Goal: Information Seeking & Learning: Learn about a topic

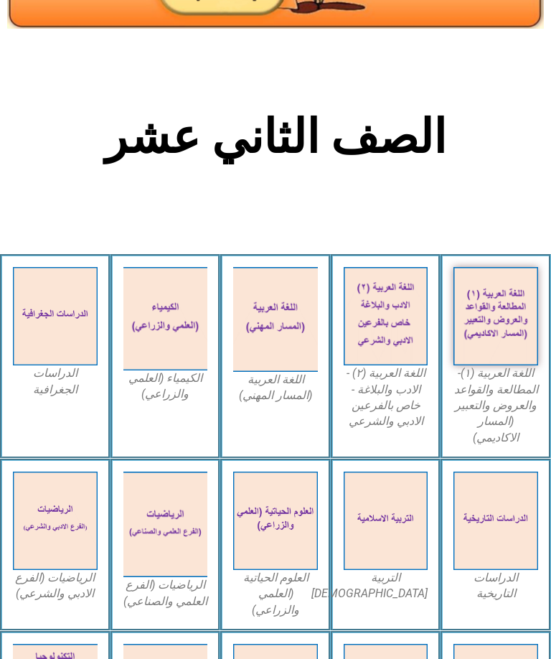
scroll to position [185, 0]
click at [184, 501] on img at bounding box center [166, 525] width 85 height 106
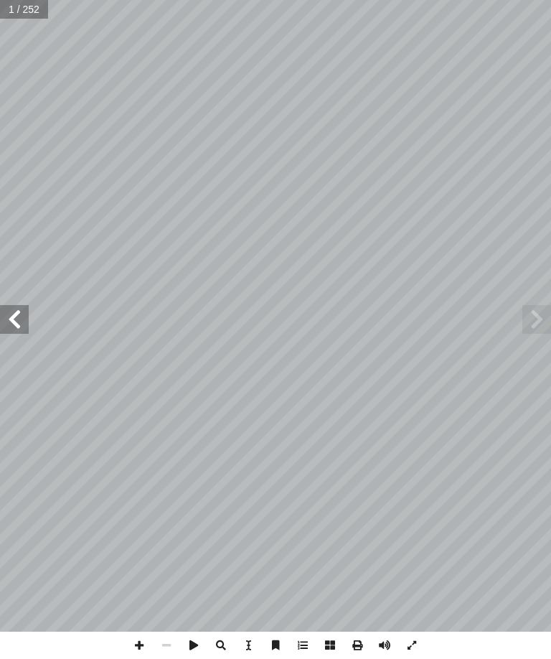
click at [22, 315] on span at bounding box center [14, 319] width 29 height 29
click at [16, 318] on span at bounding box center [14, 319] width 29 height 29
click at [27, 313] on span at bounding box center [14, 319] width 29 height 29
click at [15, 314] on span at bounding box center [14, 319] width 29 height 29
click at [19, 306] on span at bounding box center [14, 319] width 29 height 29
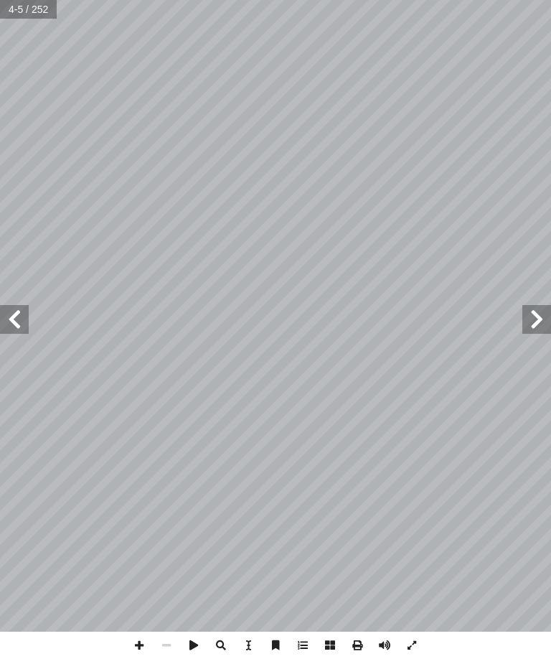
click at [551, 321] on span at bounding box center [537, 319] width 29 height 29
click at [27, 327] on span at bounding box center [14, 319] width 29 height 29
click at [7, 325] on span at bounding box center [14, 319] width 29 height 29
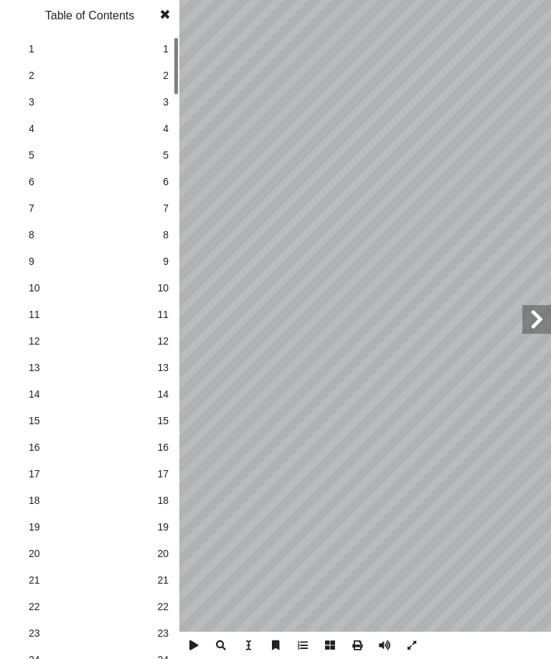
click at [528, 320] on span at bounding box center [537, 319] width 29 height 29
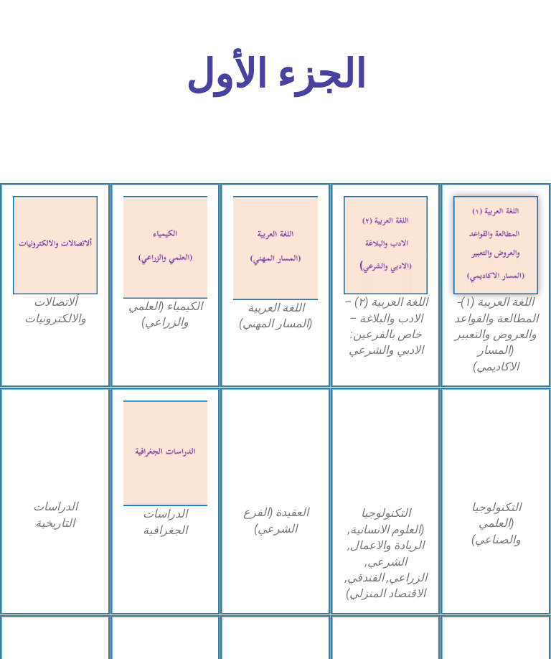
scroll to position [457, 0]
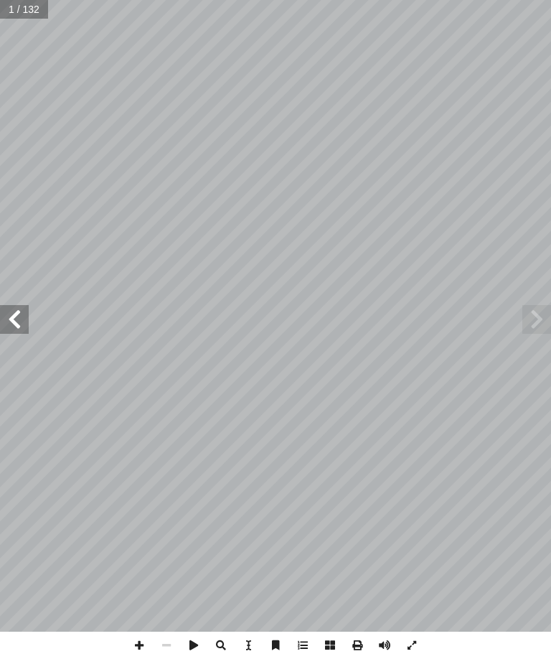
click at [9, 318] on span at bounding box center [14, 319] width 29 height 29
click at [19, 307] on span at bounding box center [14, 319] width 29 height 29
click at [8, 309] on span at bounding box center [14, 319] width 29 height 29
click at [15, 315] on span at bounding box center [14, 319] width 29 height 29
click at [14, 312] on span at bounding box center [14, 319] width 29 height 29
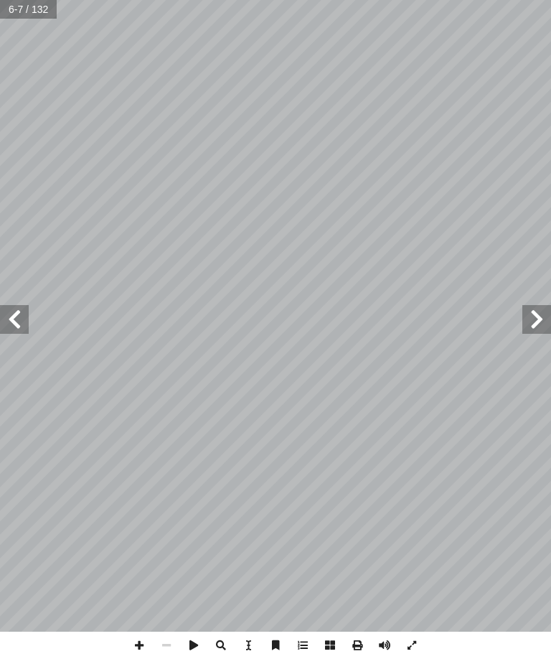
click at [535, 311] on span at bounding box center [537, 319] width 29 height 29
click at [16, 317] on span at bounding box center [14, 319] width 29 height 29
click at [529, 306] on span at bounding box center [537, 319] width 29 height 29
click at [542, 317] on span at bounding box center [537, 319] width 29 height 29
click at [20, 321] on span at bounding box center [14, 319] width 29 height 29
